Goal: Information Seeking & Learning: Check status

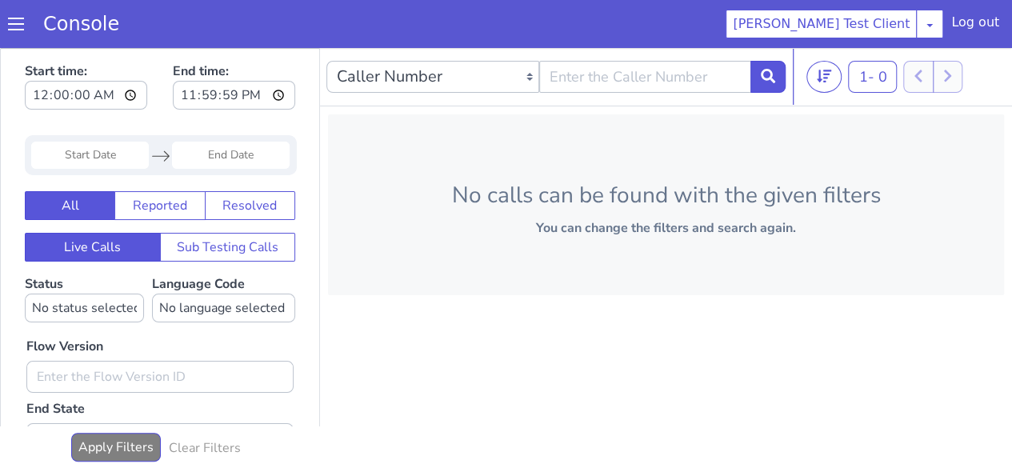
click at [10, 27] on span at bounding box center [16, 24] width 16 height 16
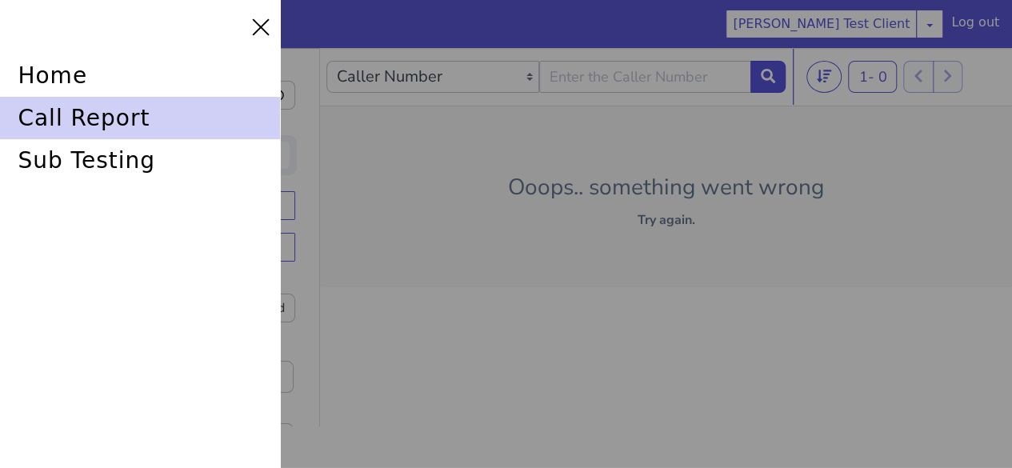
click at [123, 113] on div "call report" at bounding box center [140, 118] width 280 height 42
